Goal: Task Accomplishment & Management: Manage account settings

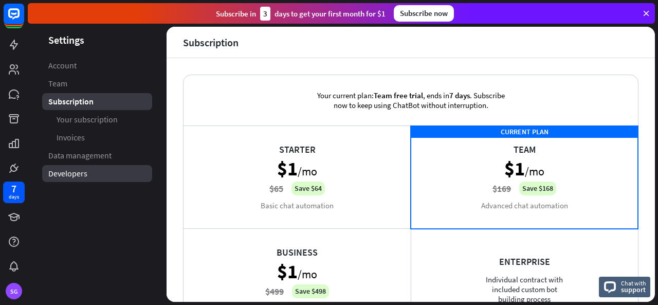
click at [79, 180] on link "Developers" at bounding box center [97, 173] width 110 height 17
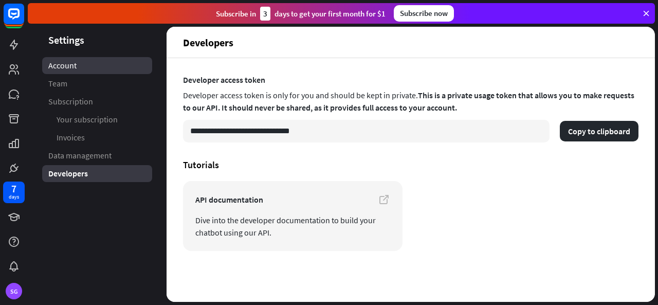
click at [66, 70] on span "Account" at bounding box center [62, 65] width 28 height 11
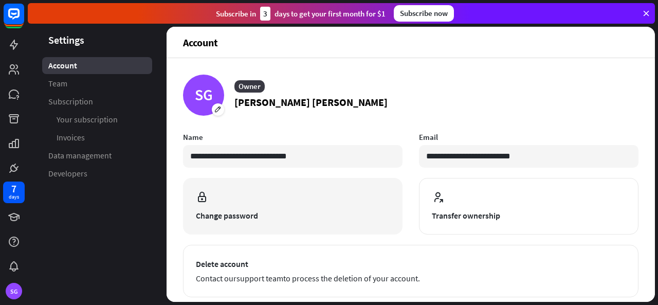
click at [250, 211] on span "Change password" at bounding box center [293, 215] width 194 height 12
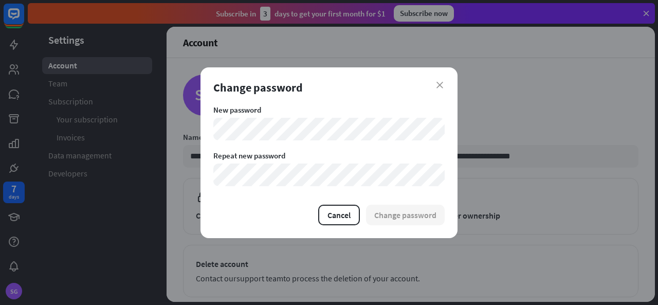
click at [438, 92] on div "Change password" at bounding box center [328, 87] width 231 height 14
click at [439, 87] on icon "close" at bounding box center [439, 85] width 7 height 7
